Goal: Obtain resource: Obtain resource

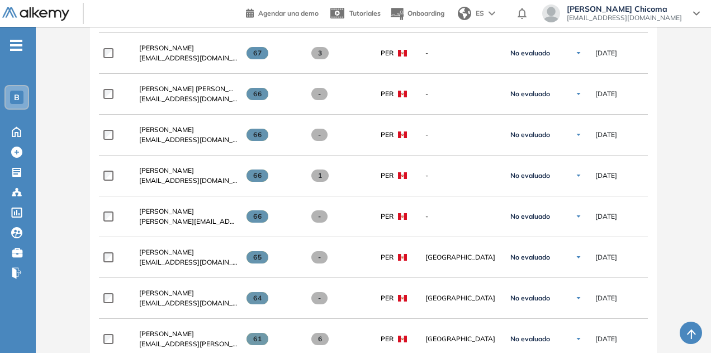
scroll to position [1260, 0]
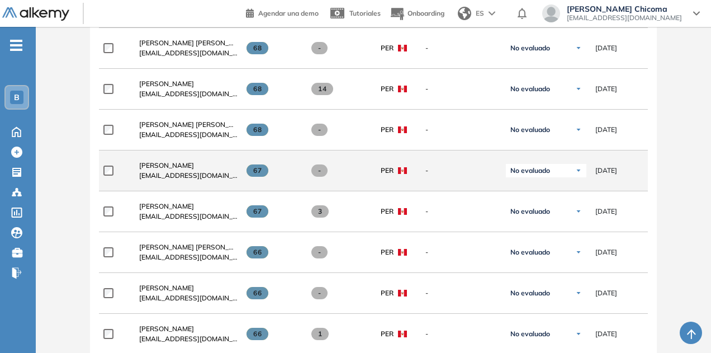
scroll to position [1086, 0]
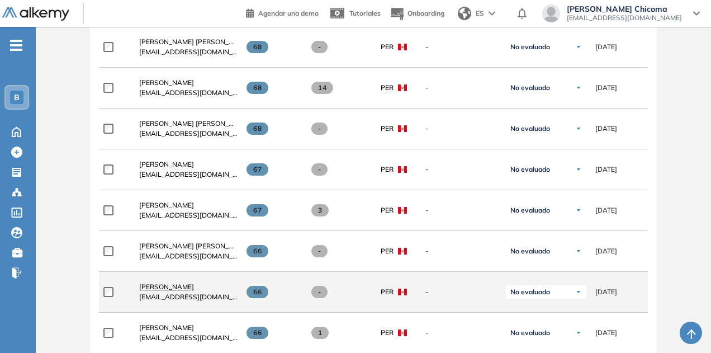
click at [155, 282] on span "[PERSON_NAME]" at bounding box center [166, 286] width 55 height 8
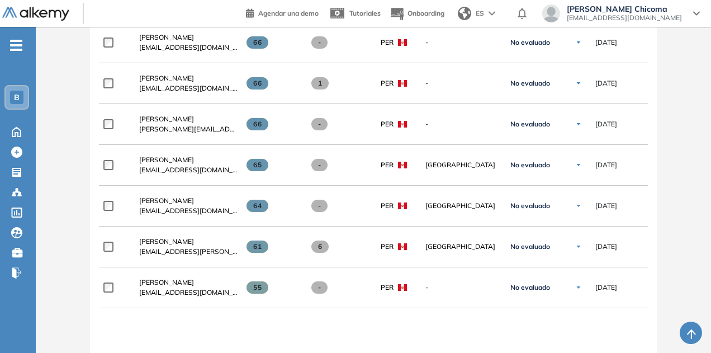
scroll to position [1336, 0]
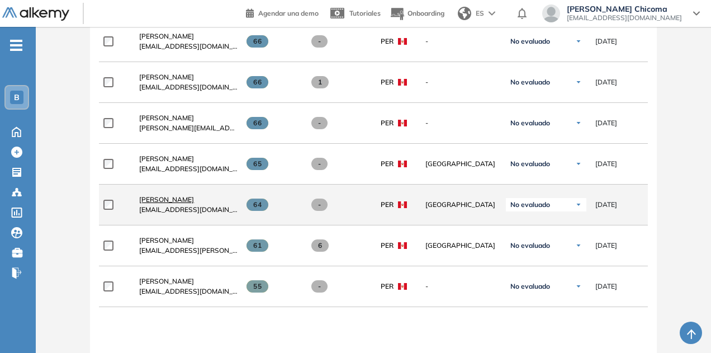
click at [191, 195] on span "[PERSON_NAME]" at bounding box center [166, 199] width 55 height 8
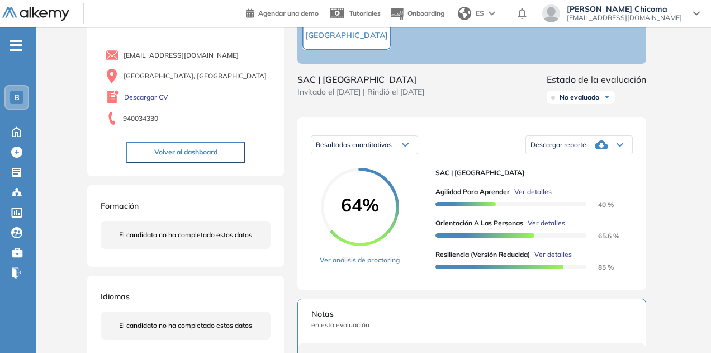
scroll to position [84, 0]
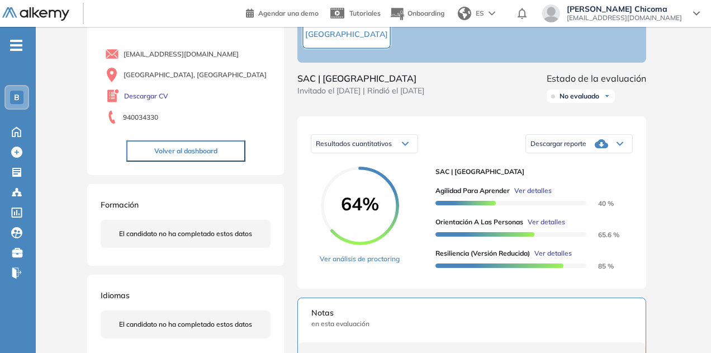
click at [603, 150] on icon at bounding box center [600, 143] width 13 height 13
click at [593, 184] on li "Descargar informe resumido" at bounding box center [572, 178] width 83 height 11
